Goal: Task Accomplishment & Management: Manage account settings

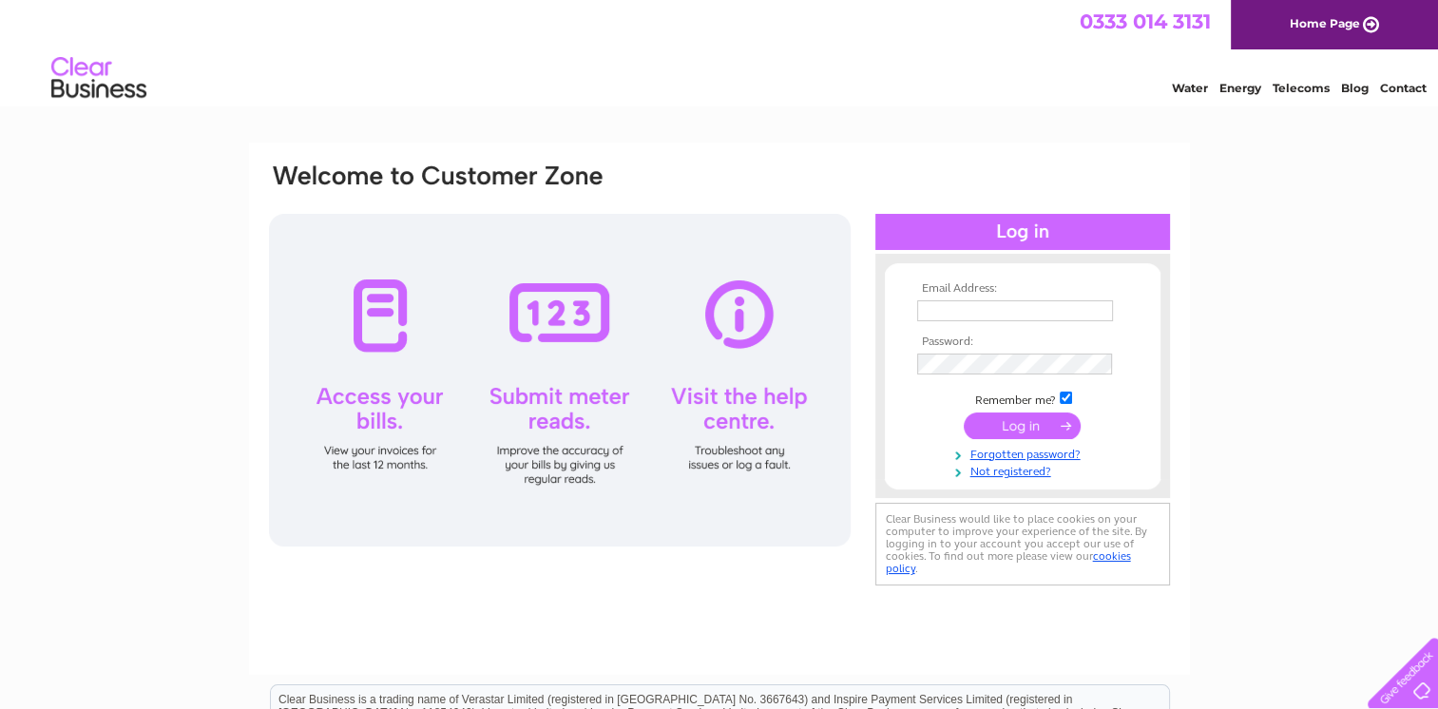
type input "willie.martin@ntlworld.com"
click at [1033, 426] on input "submit" at bounding box center [1022, 426] width 117 height 27
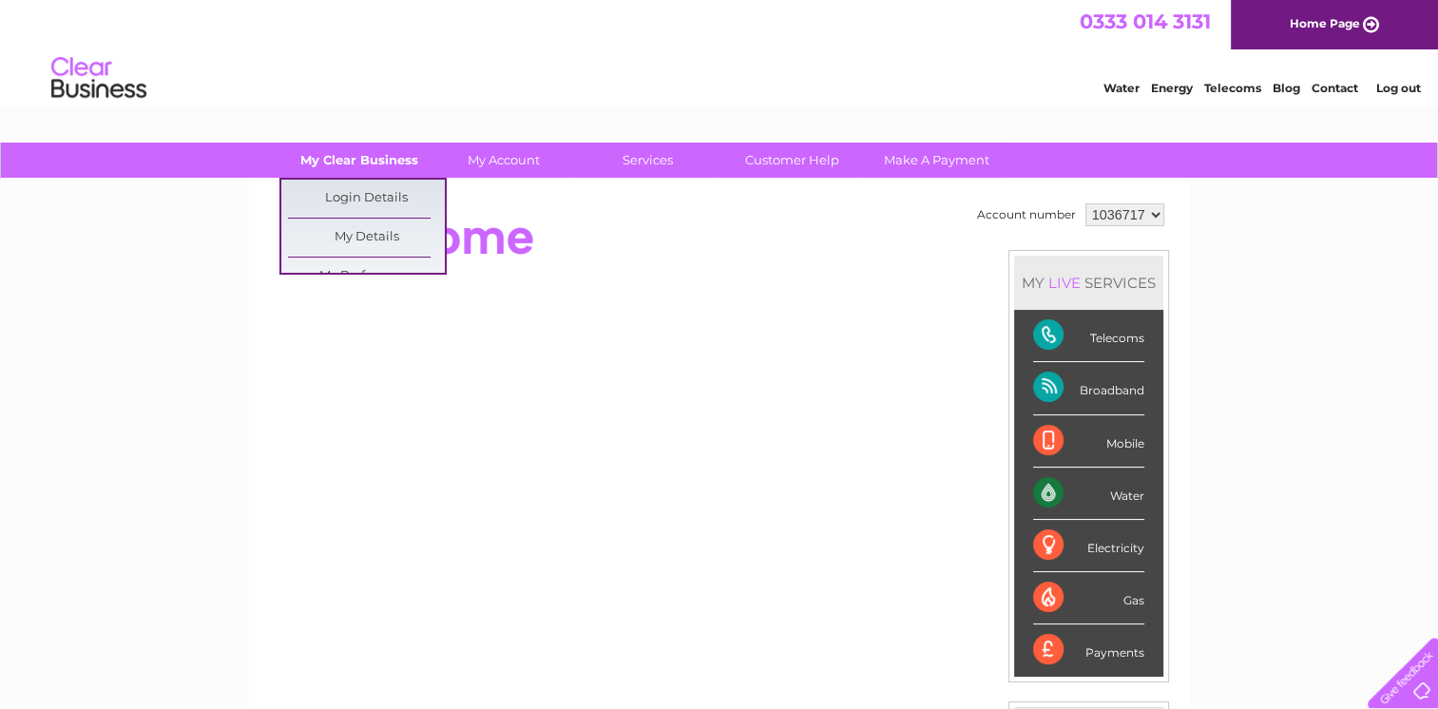
click at [375, 162] on link "My Clear Business" at bounding box center [358, 160] width 157 height 35
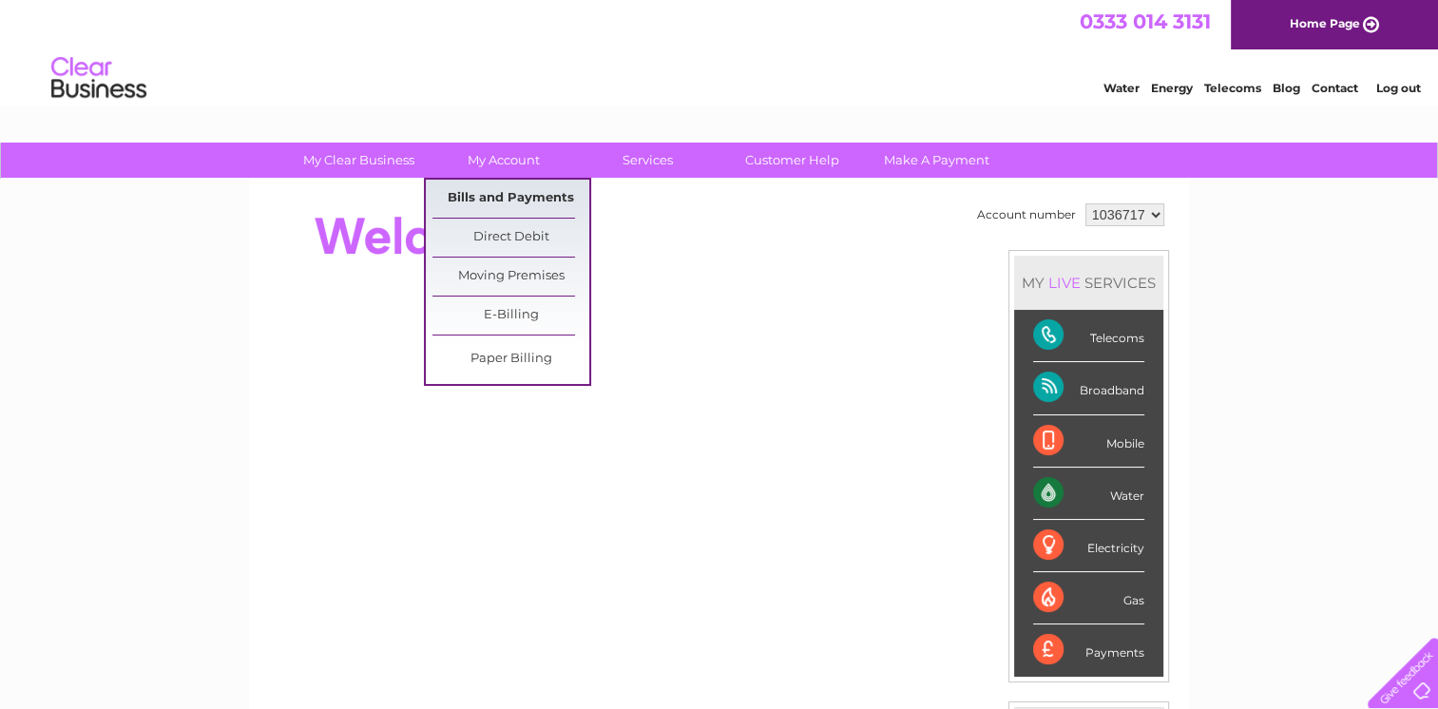
click at [506, 196] on link "Bills and Payments" at bounding box center [511, 199] width 157 height 38
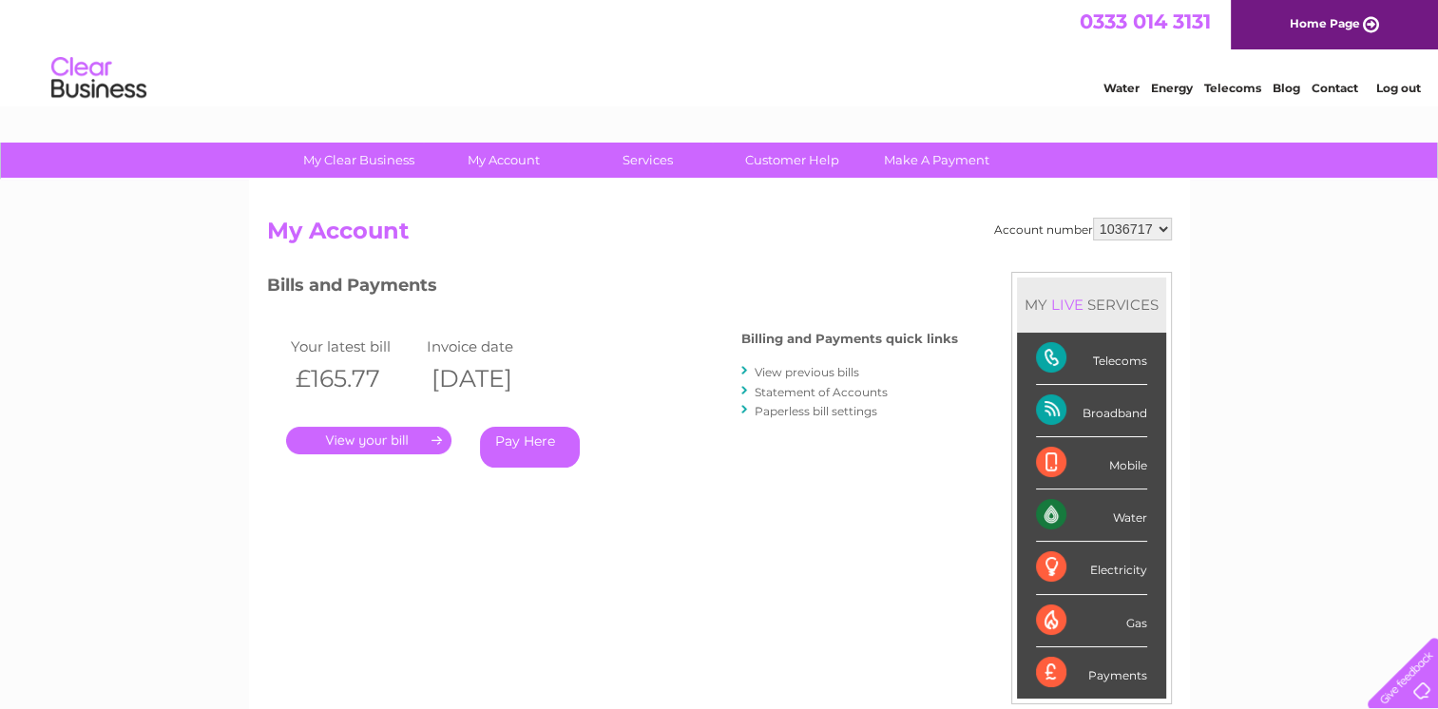
click at [366, 437] on link "." at bounding box center [368, 441] width 165 height 28
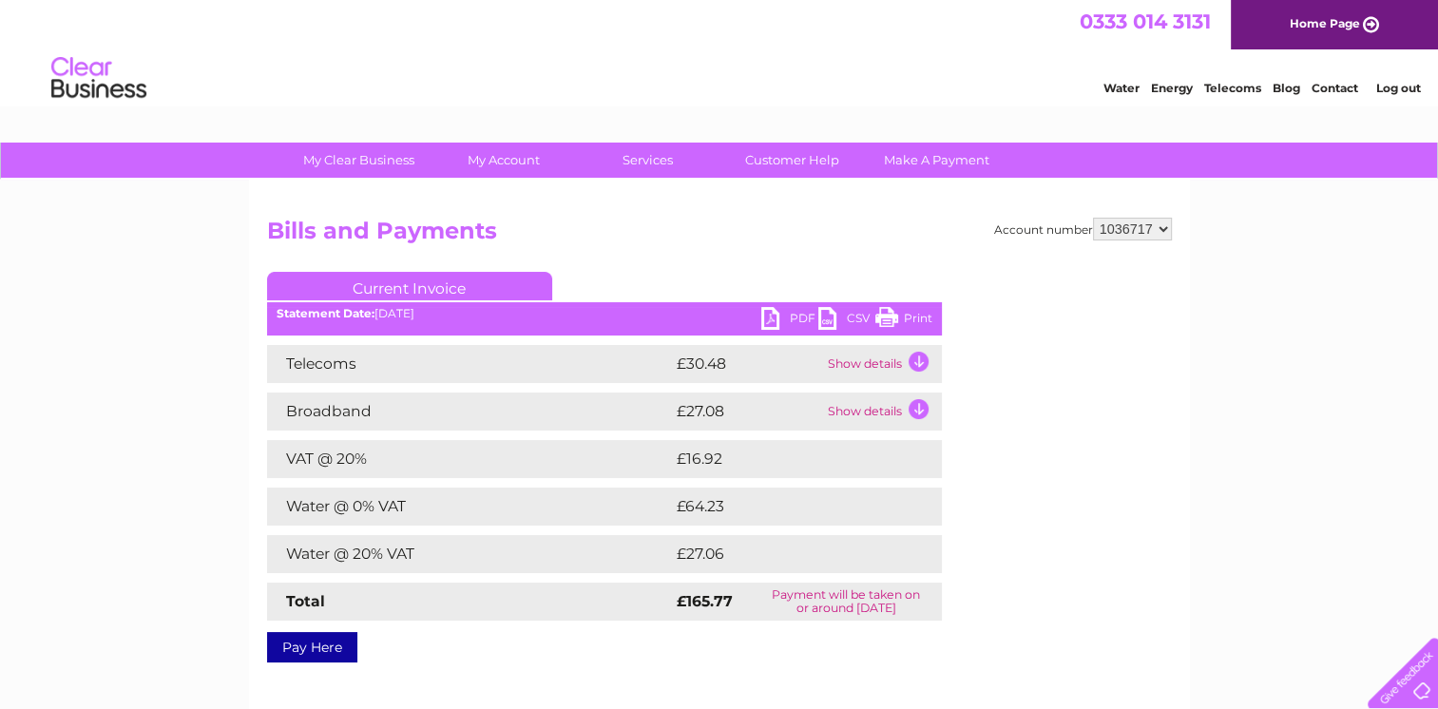
click at [918, 359] on td "Show details" at bounding box center [882, 364] width 119 height 38
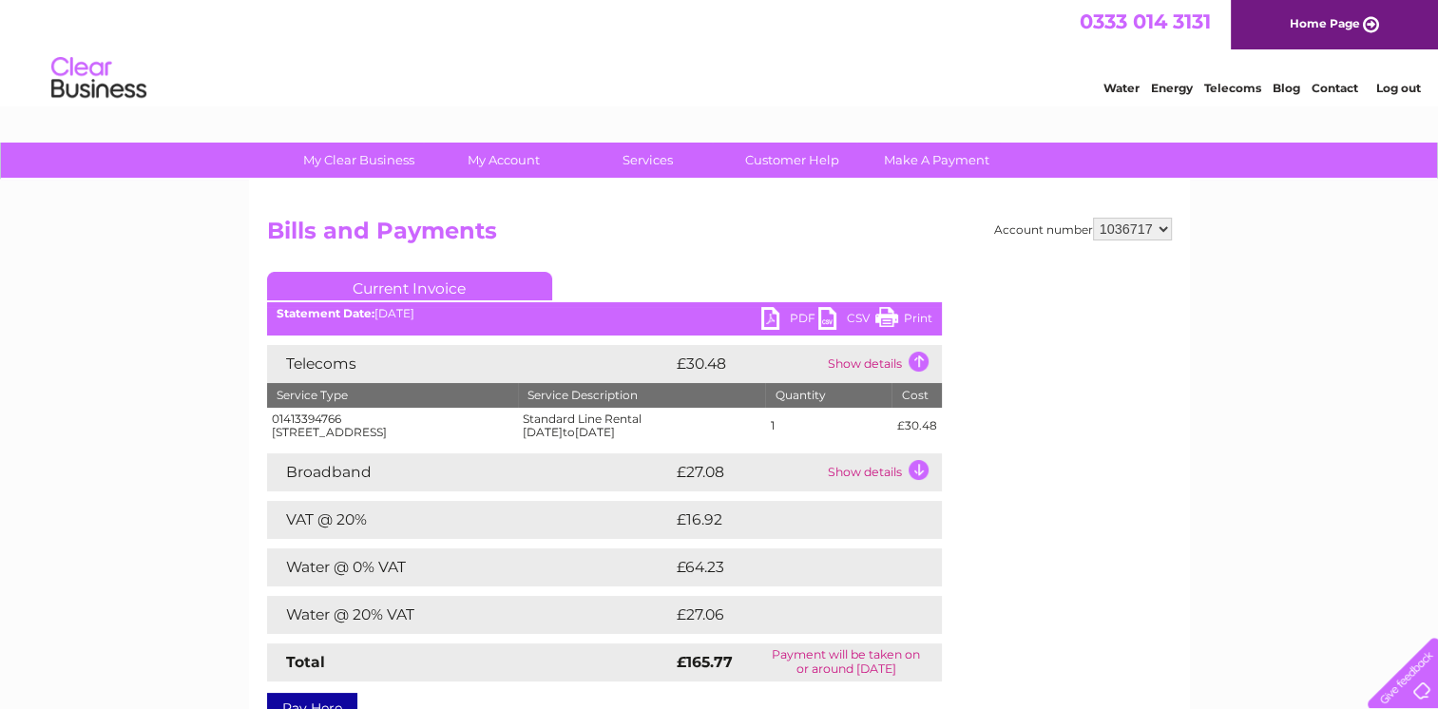
click at [913, 481] on td "Show details" at bounding box center [882, 472] width 119 height 38
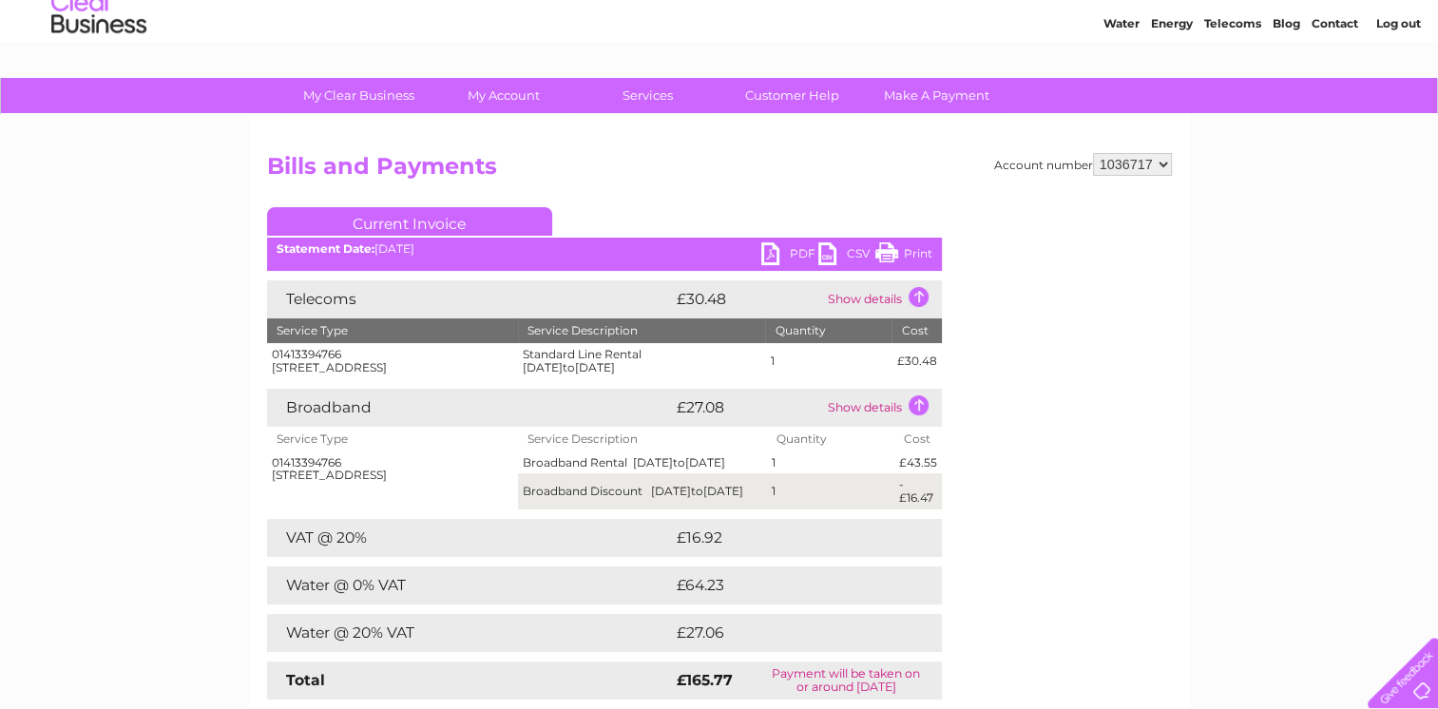
scroll to position [95, 0]
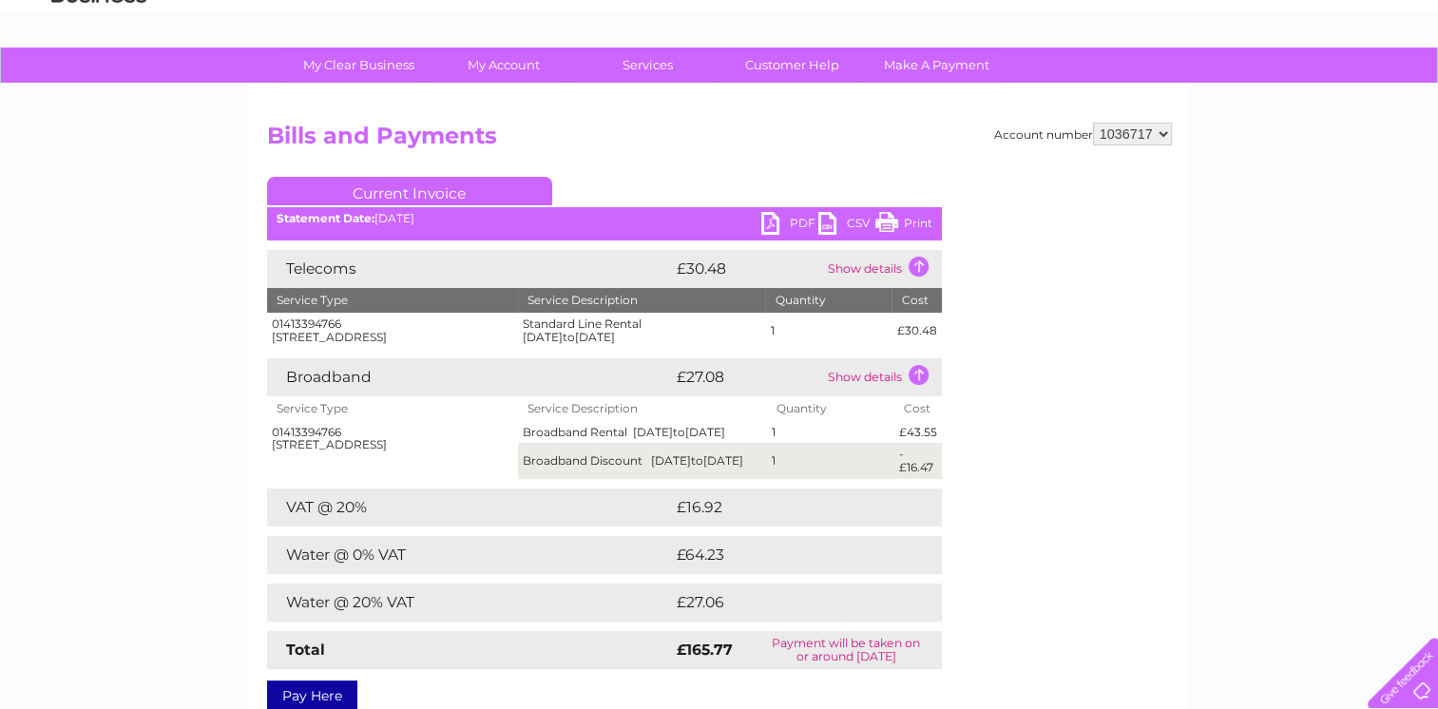
drag, startPoint x: 902, startPoint y: 226, endPoint x: 148, endPoint y: 609, distance: 845.6
click at [902, 226] on link "Print" at bounding box center [903, 226] width 57 height 28
